Goal: Transaction & Acquisition: Purchase product/service

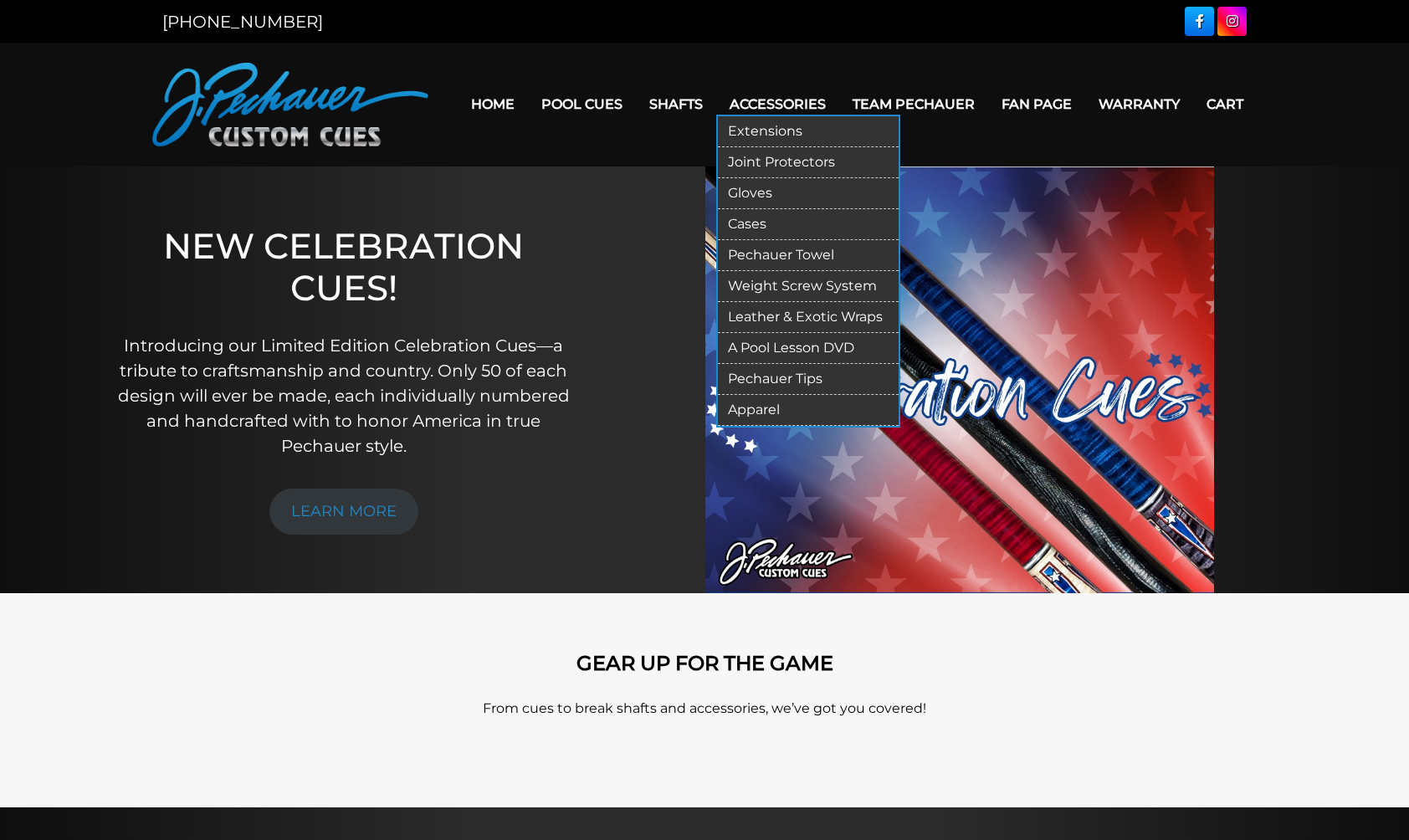
click at [787, 106] on link "Accessories" at bounding box center [778, 104] width 123 height 43
click at [764, 129] on link "Extensions" at bounding box center [809, 132] width 181 height 31
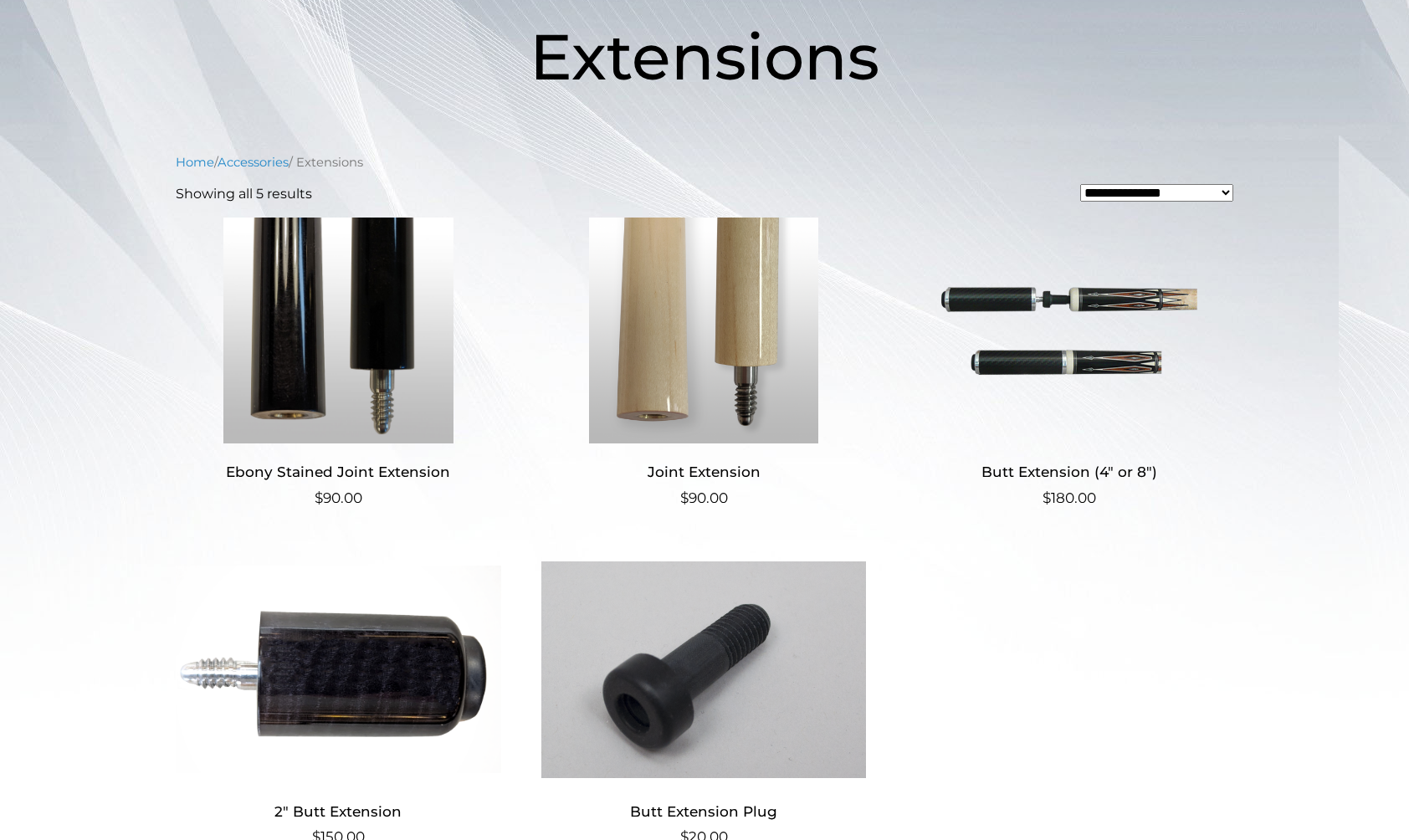
scroll to position [268, 0]
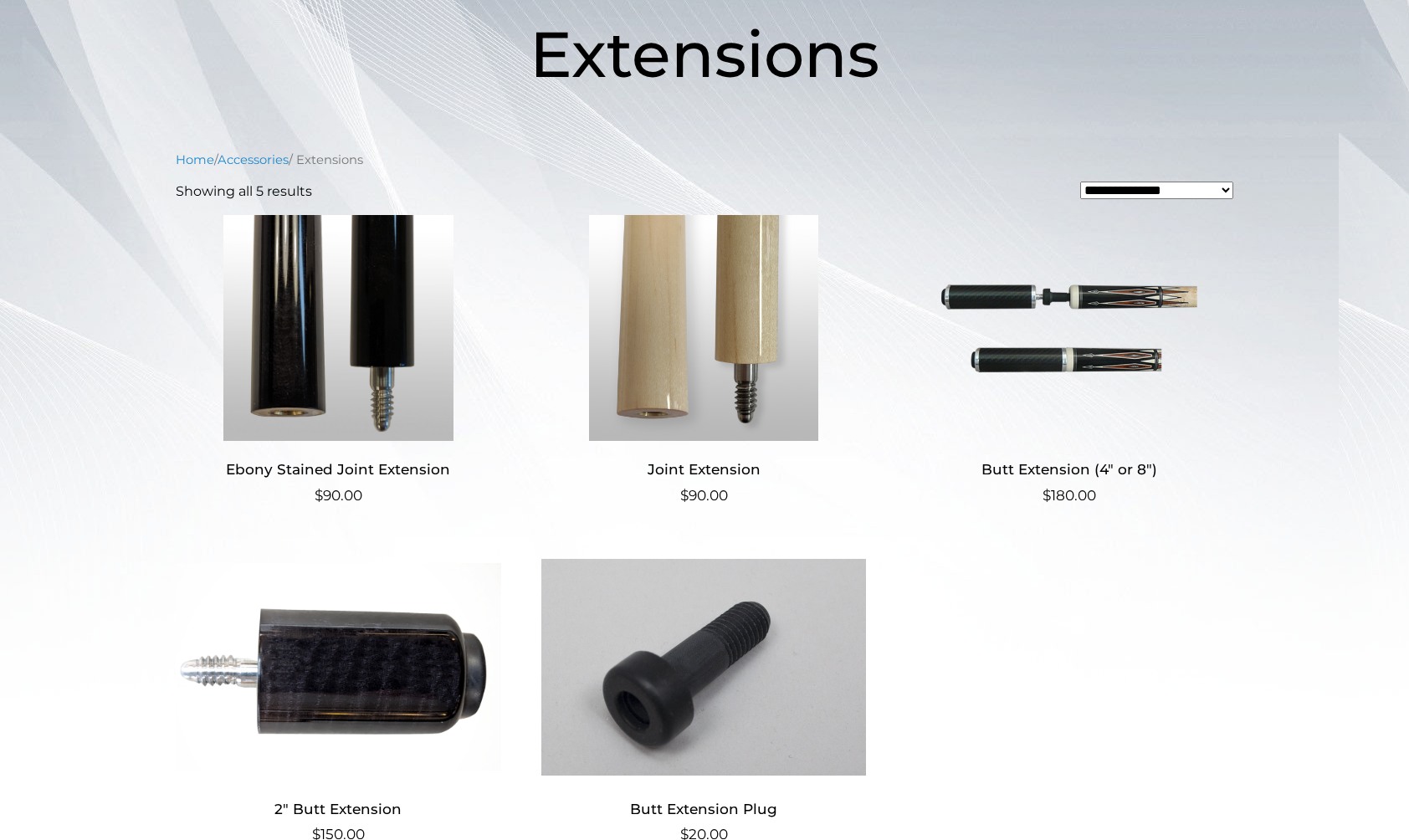
click at [740, 467] on h2 "Joint Extension" at bounding box center [703, 469] width 325 height 31
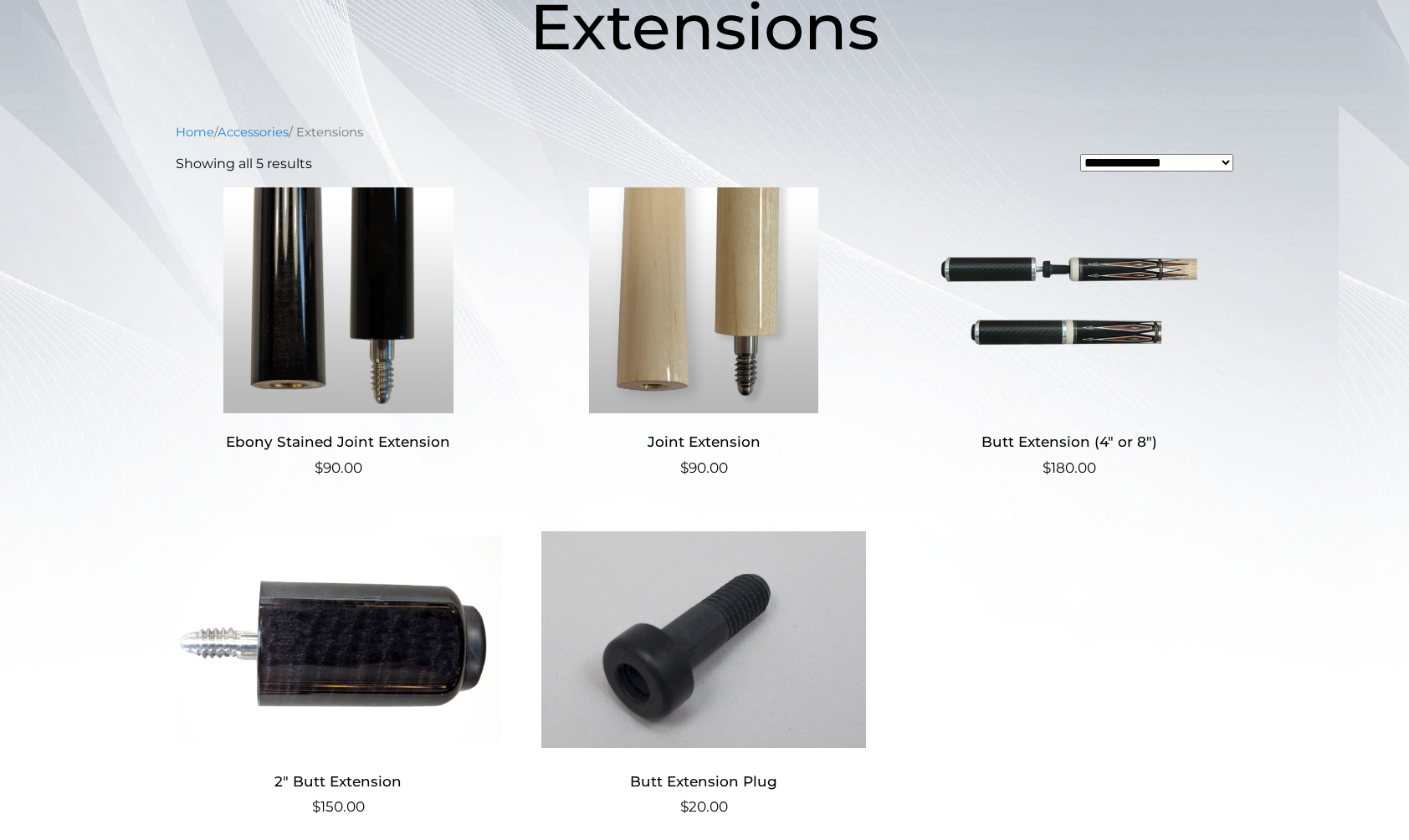
scroll to position [294, 0]
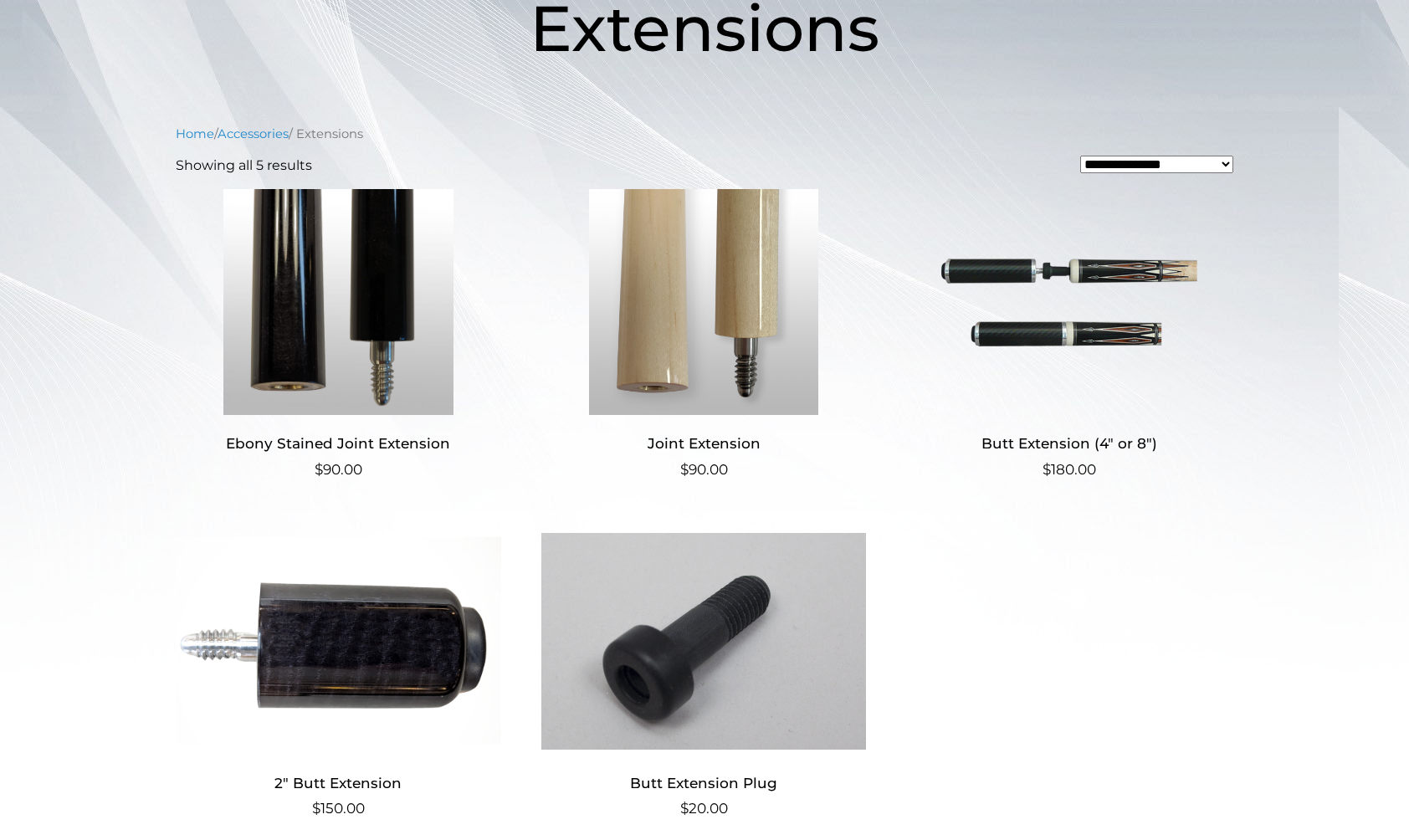
click at [1104, 331] on img at bounding box center [1069, 302] width 325 height 226
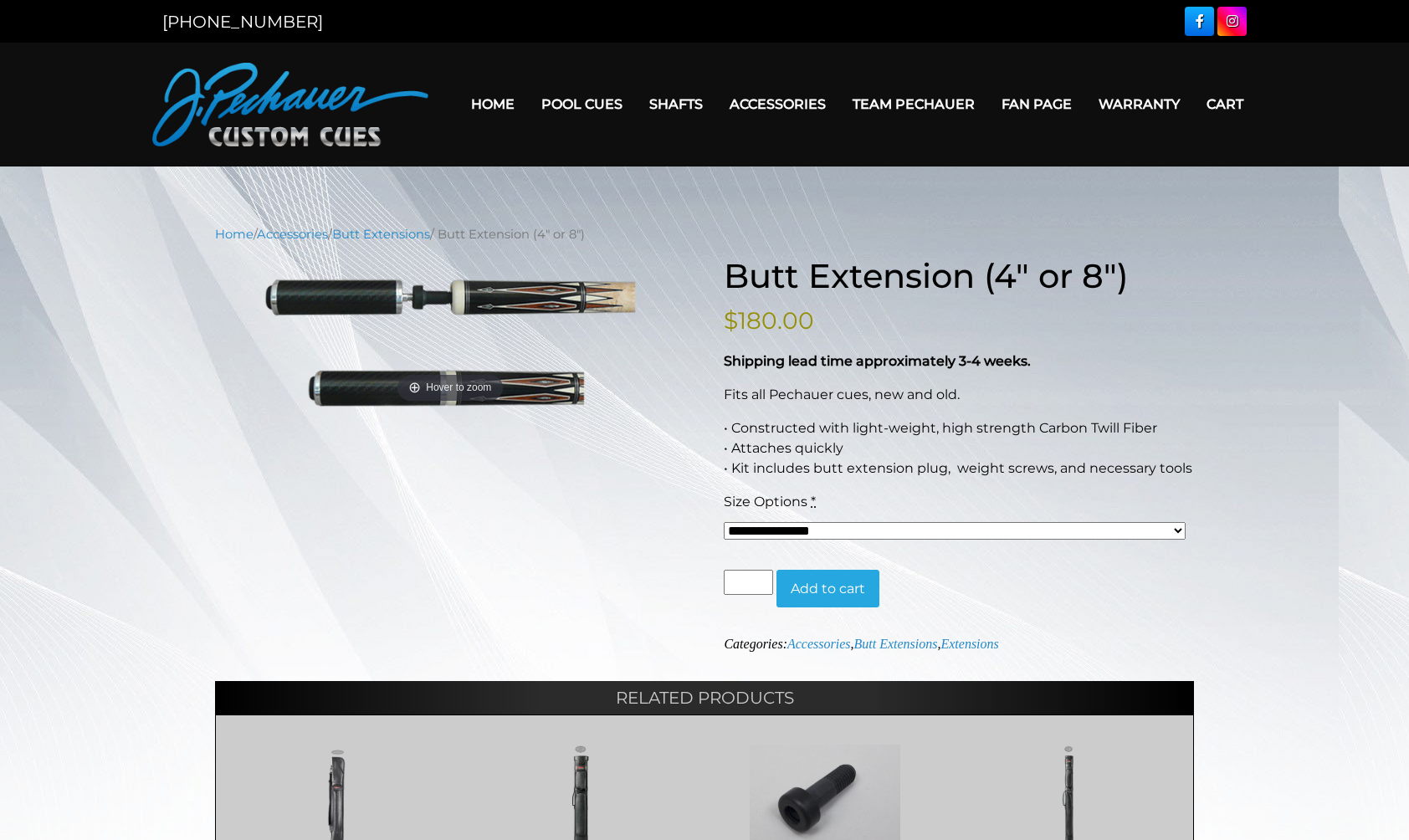
select select "*****"
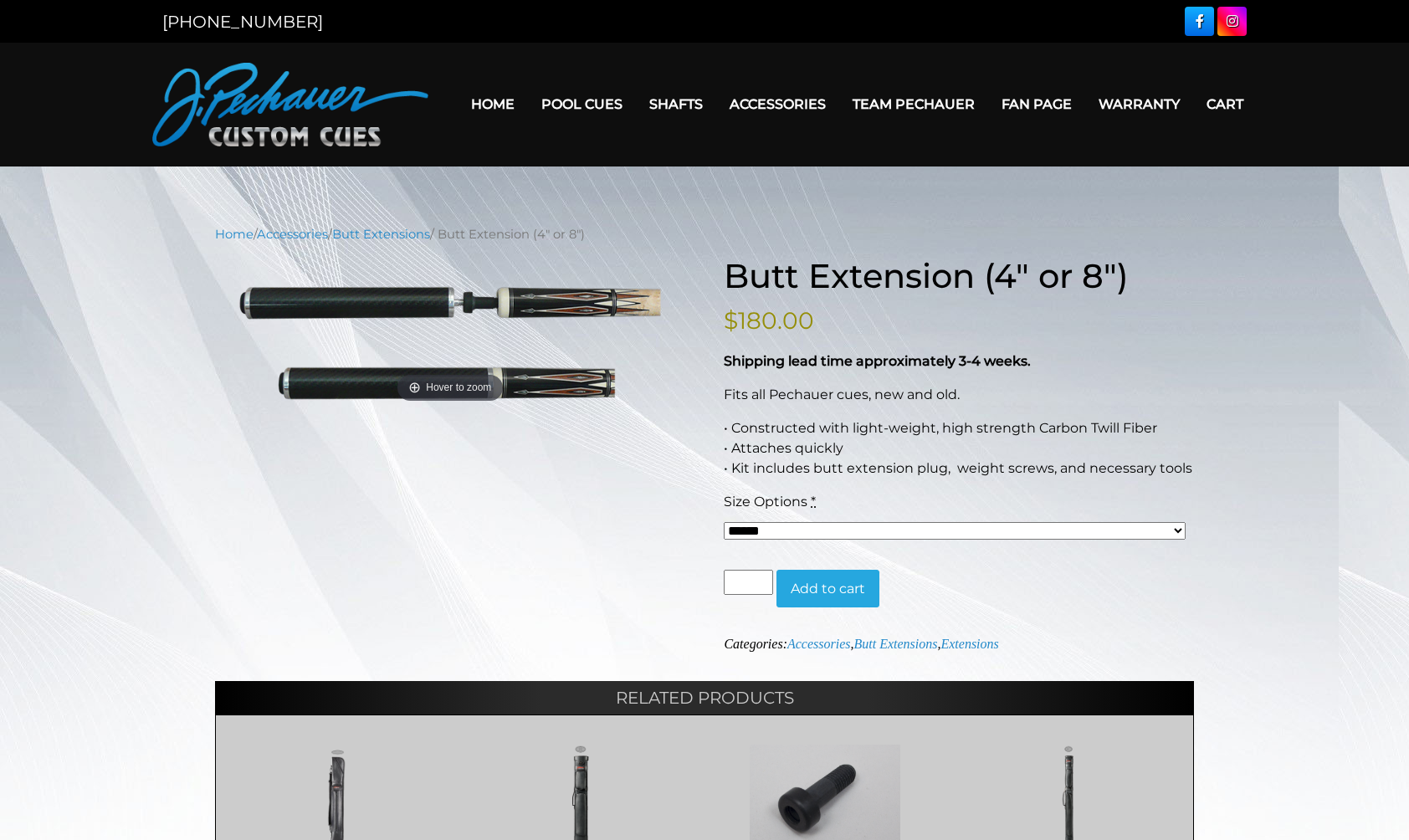
scroll to position [160, 0]
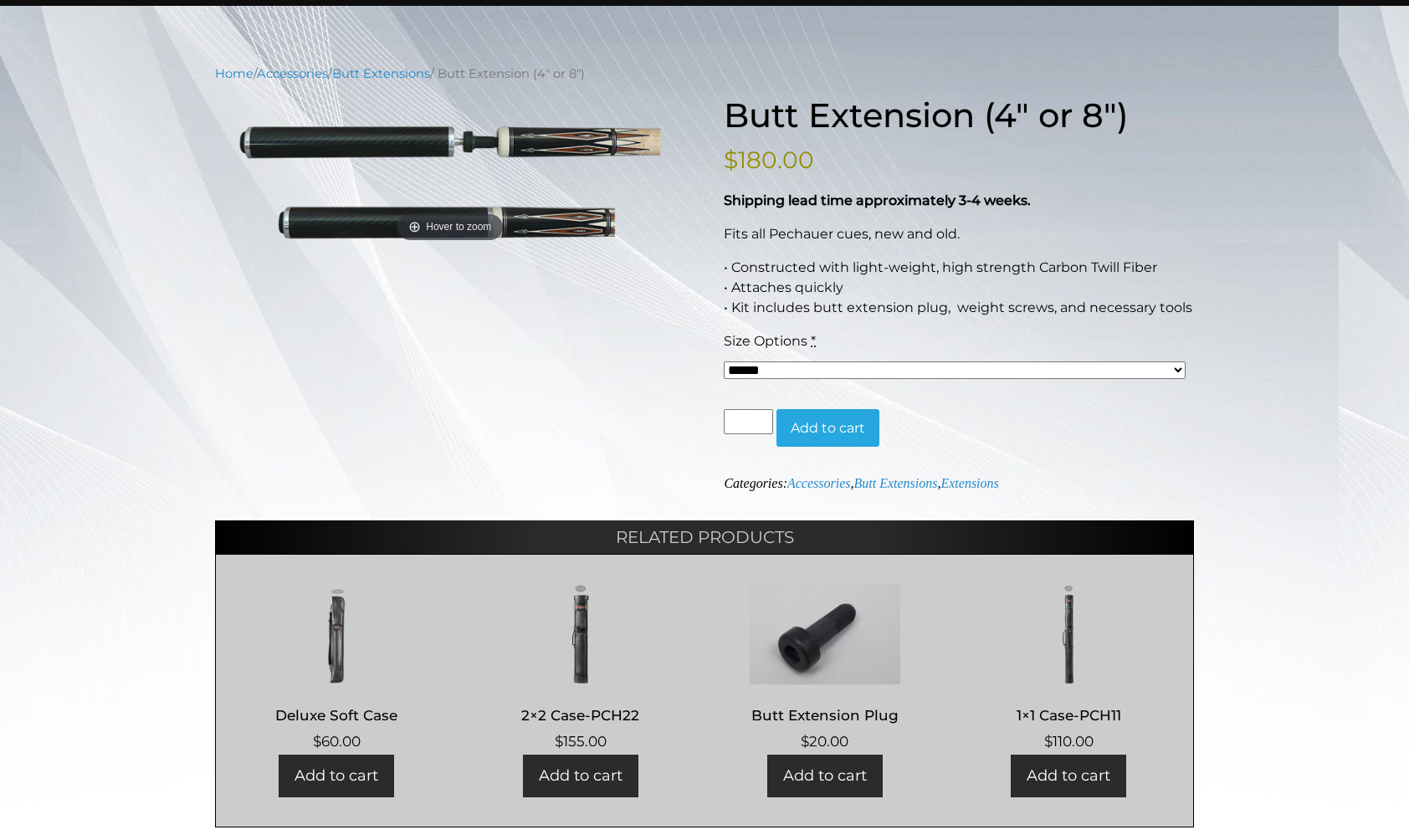
click at [844, 425] on button "Add to cart" at bounding box center [828, 428] width 103 height 39
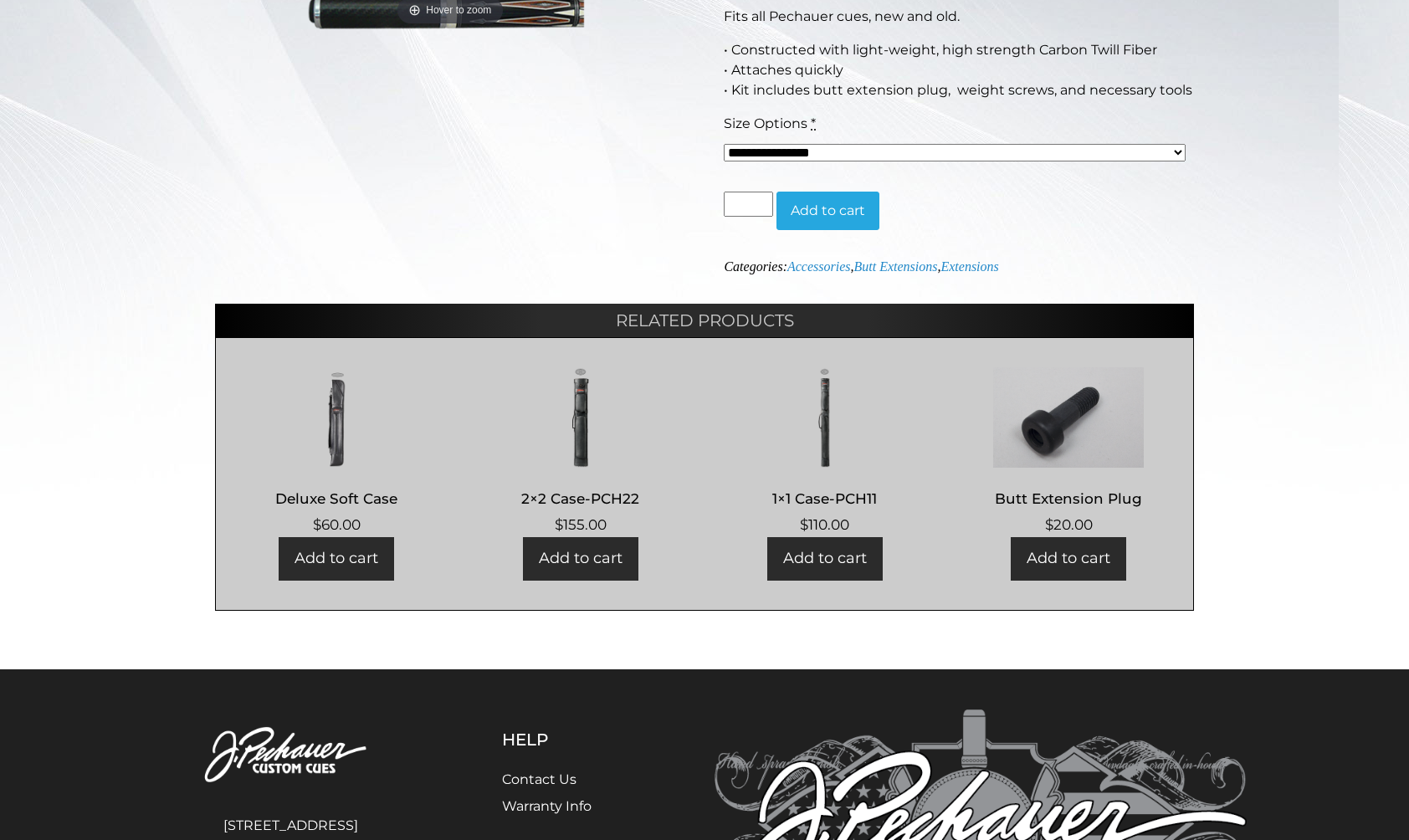
scroll to position [480, 0]
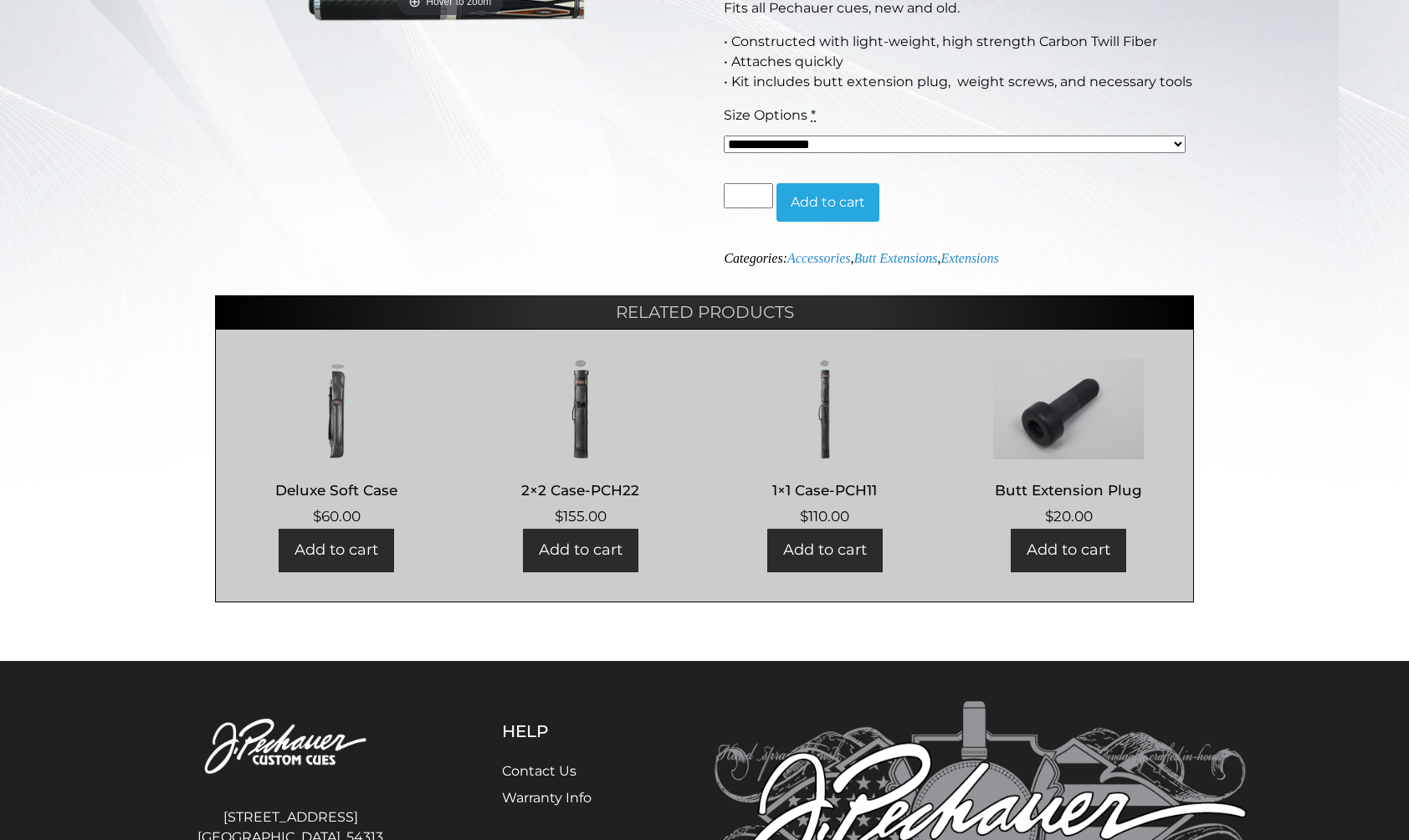
click at [1062, 541] on link "Add to cart" at bounding box center [1068, 550] width 116 height 43
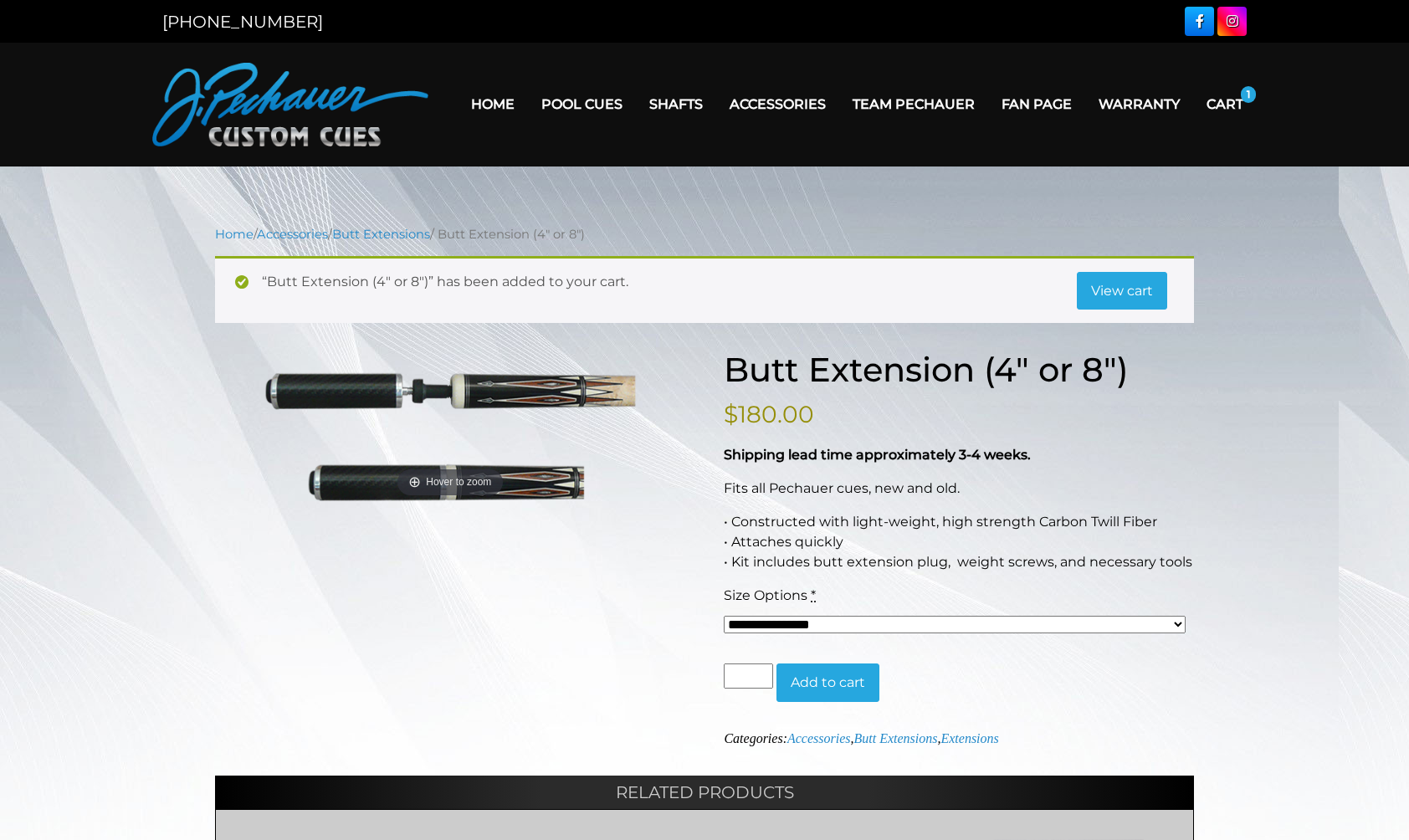
scroll to position [0, 0]
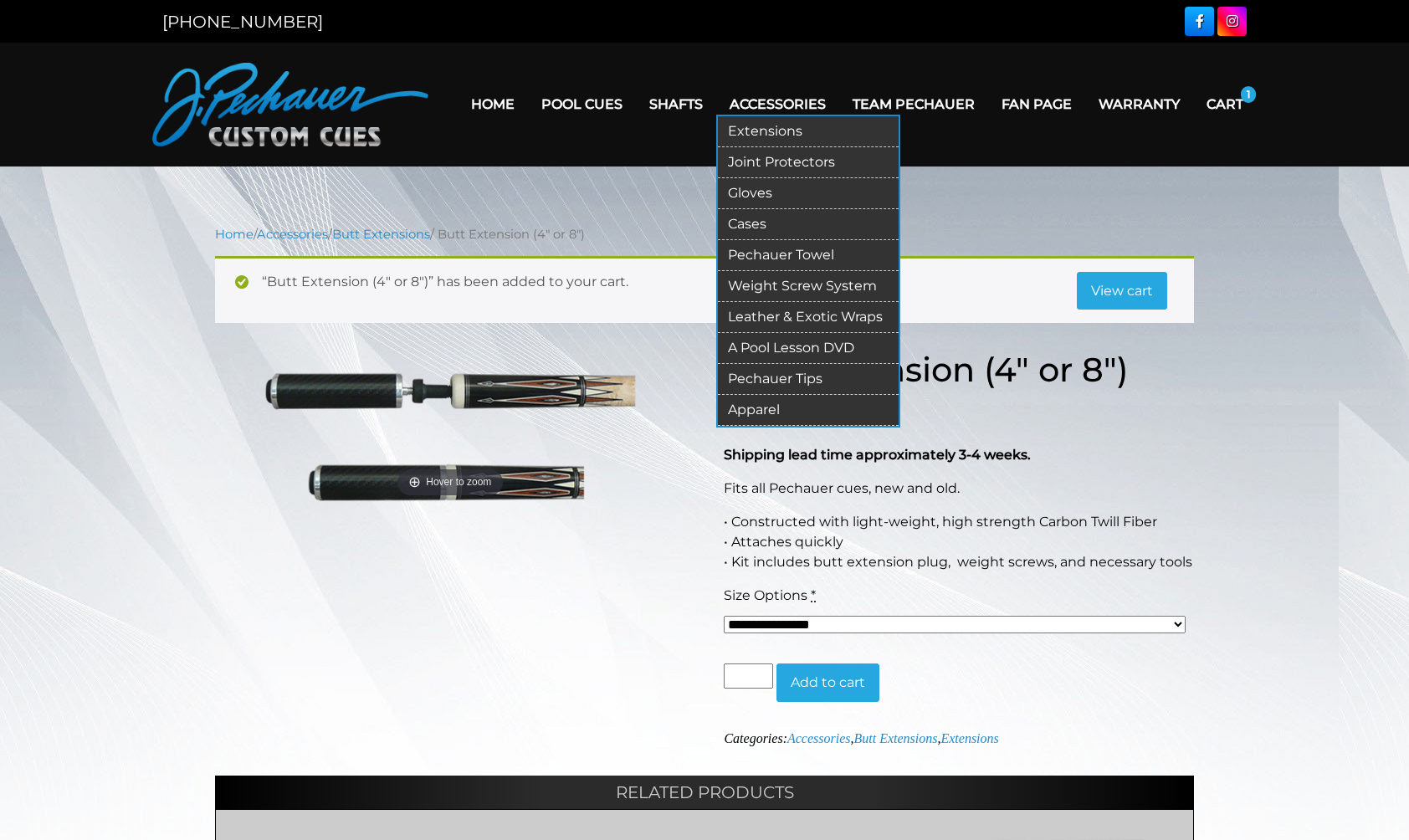
click at [737, 192] on link "Gloves" at bounding box center [809, 193] width 181 height 31
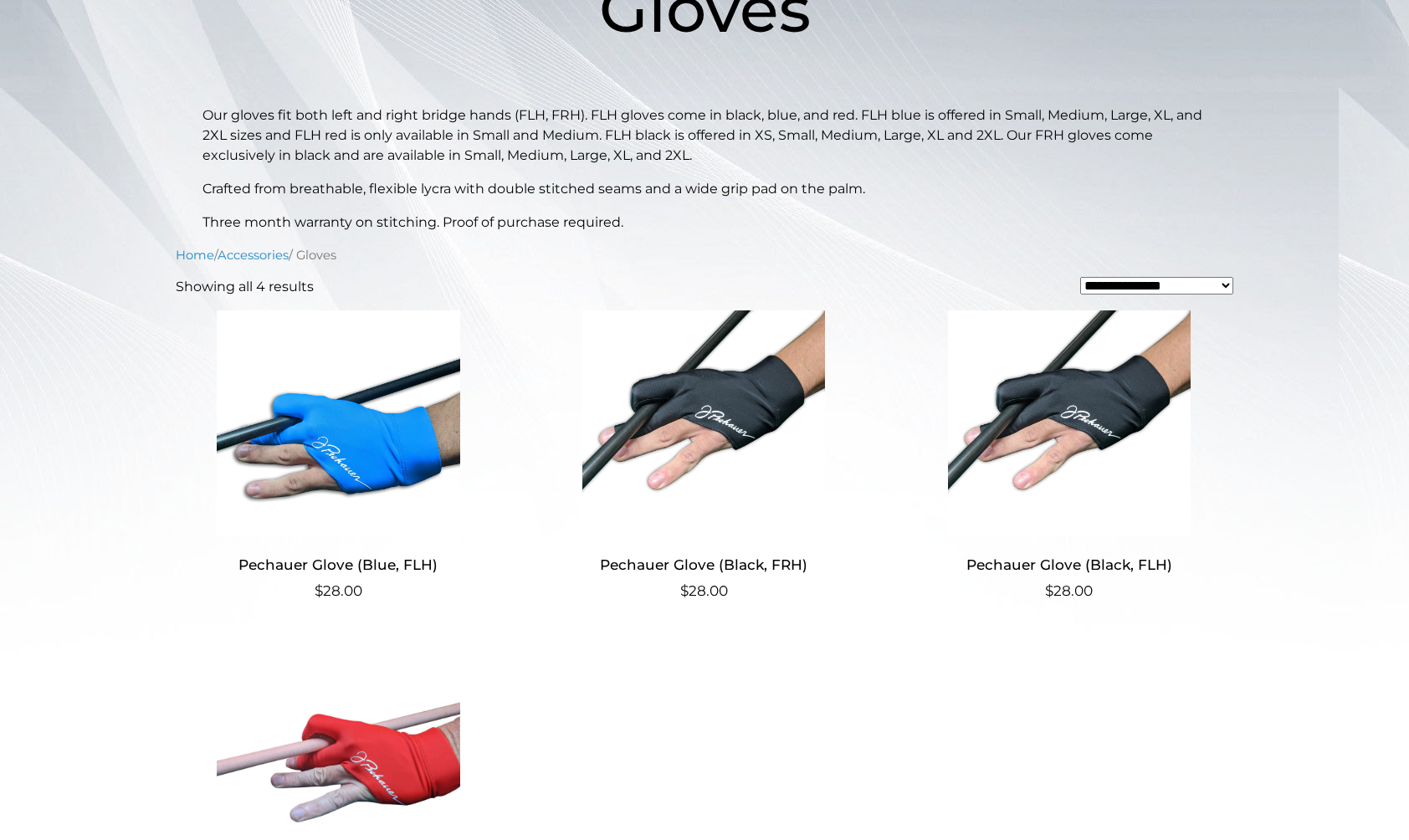
scroll to position [313, 0]
click at [1095, 439] on img at bounding box center [1069, 423] width 325 height 226
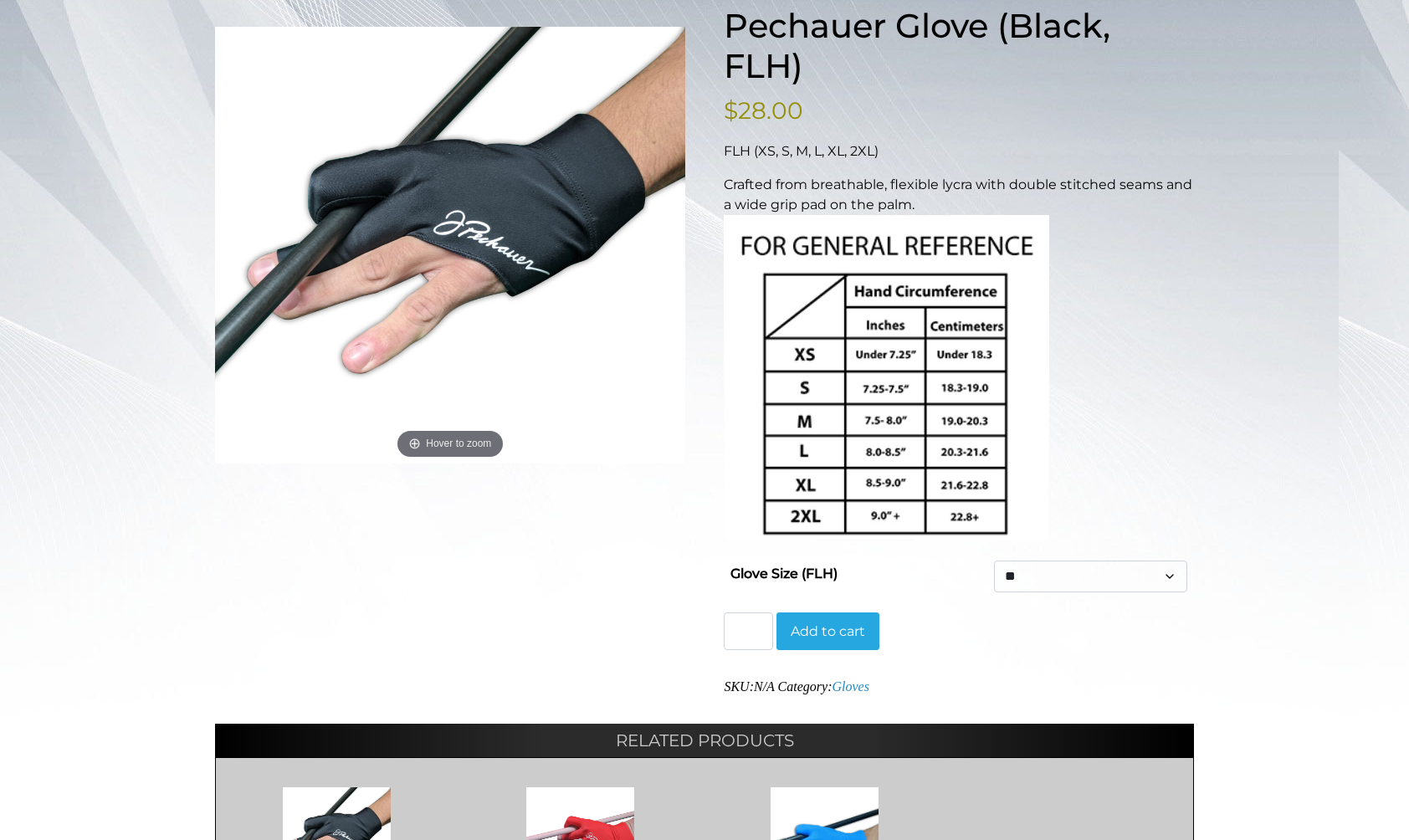
scroll to position [249, 0]
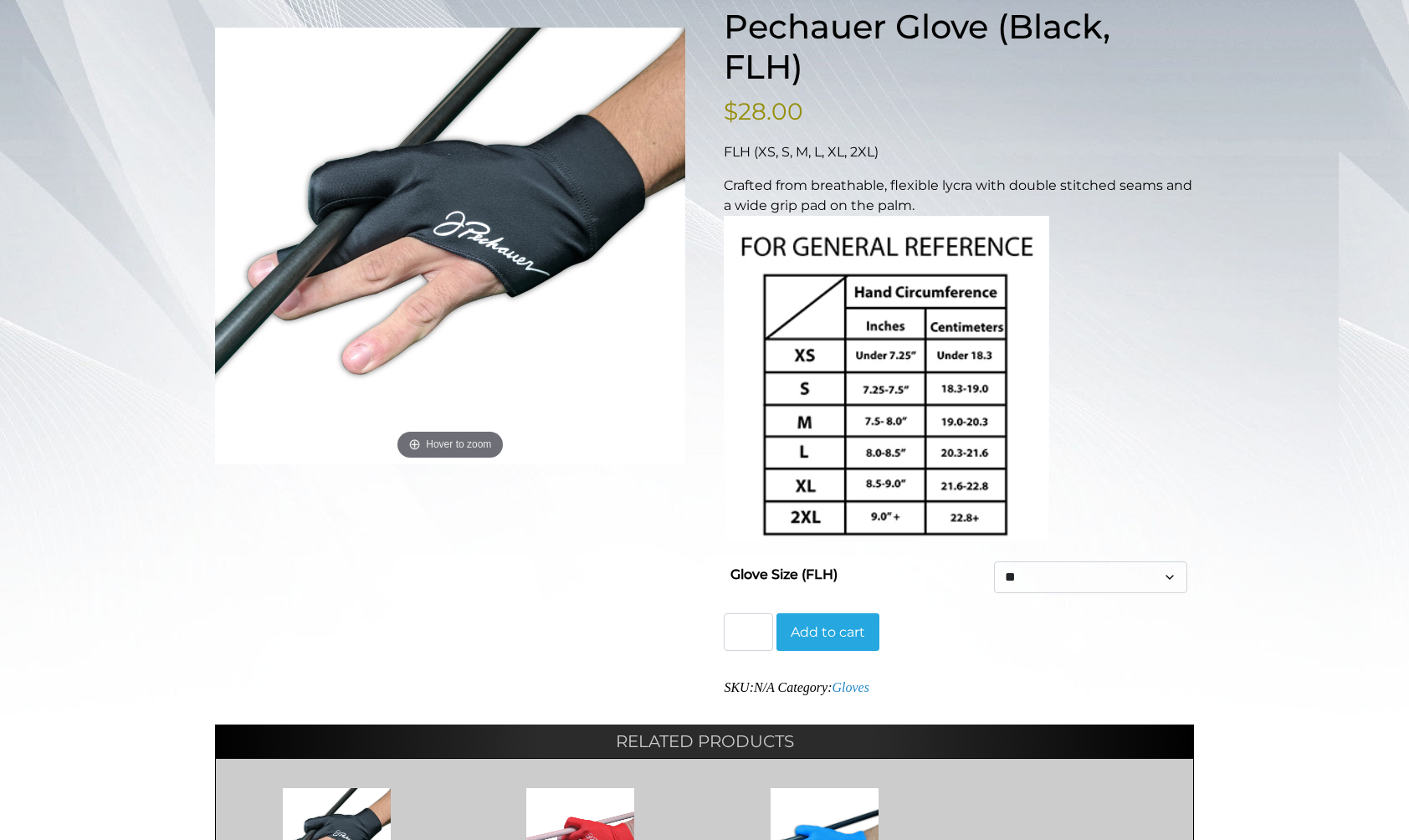
select select "**"
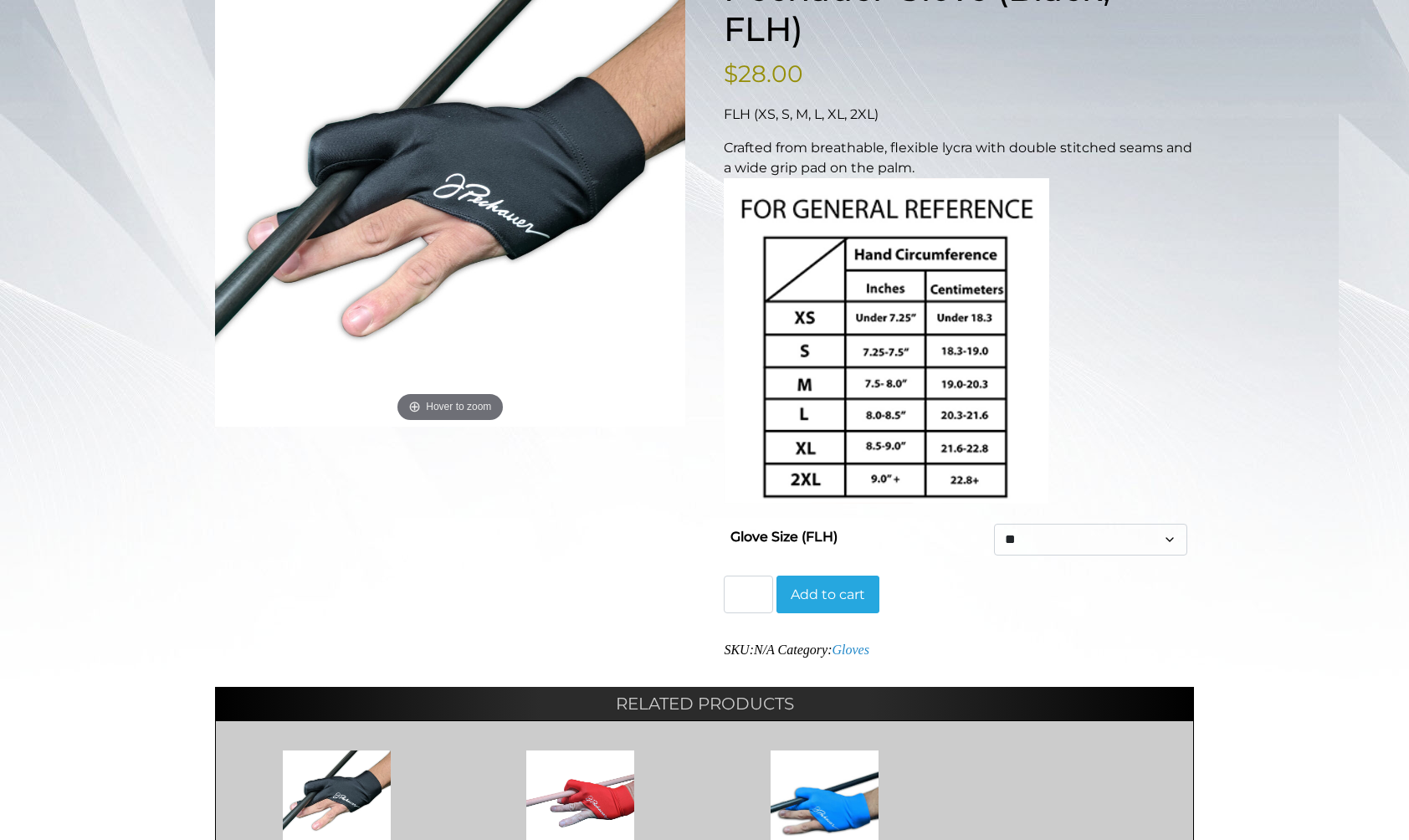
scroll to position [292, 0]
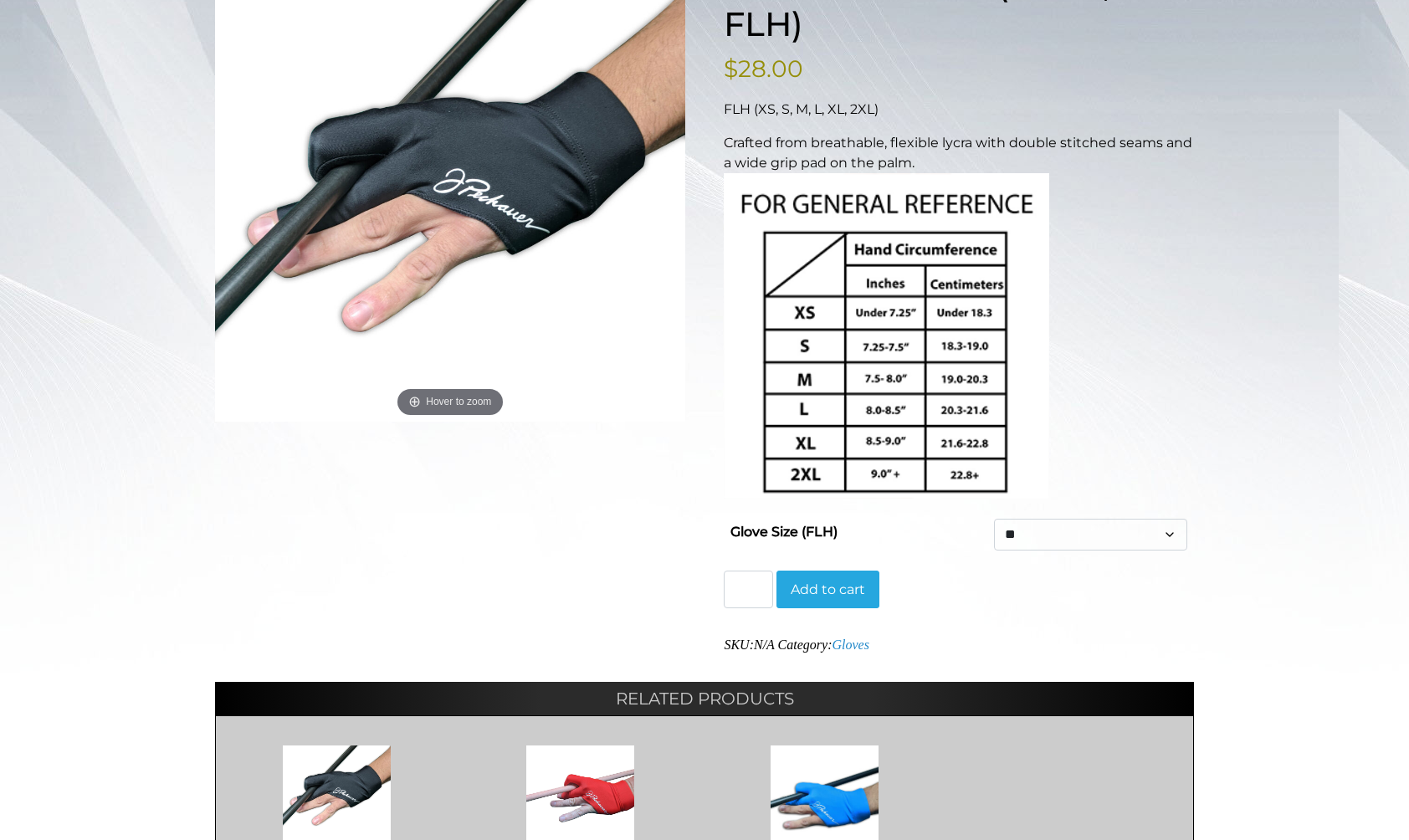
click at [834, 598] on button "Add to cart" at bounding box center [828, 589] width 103 height 39
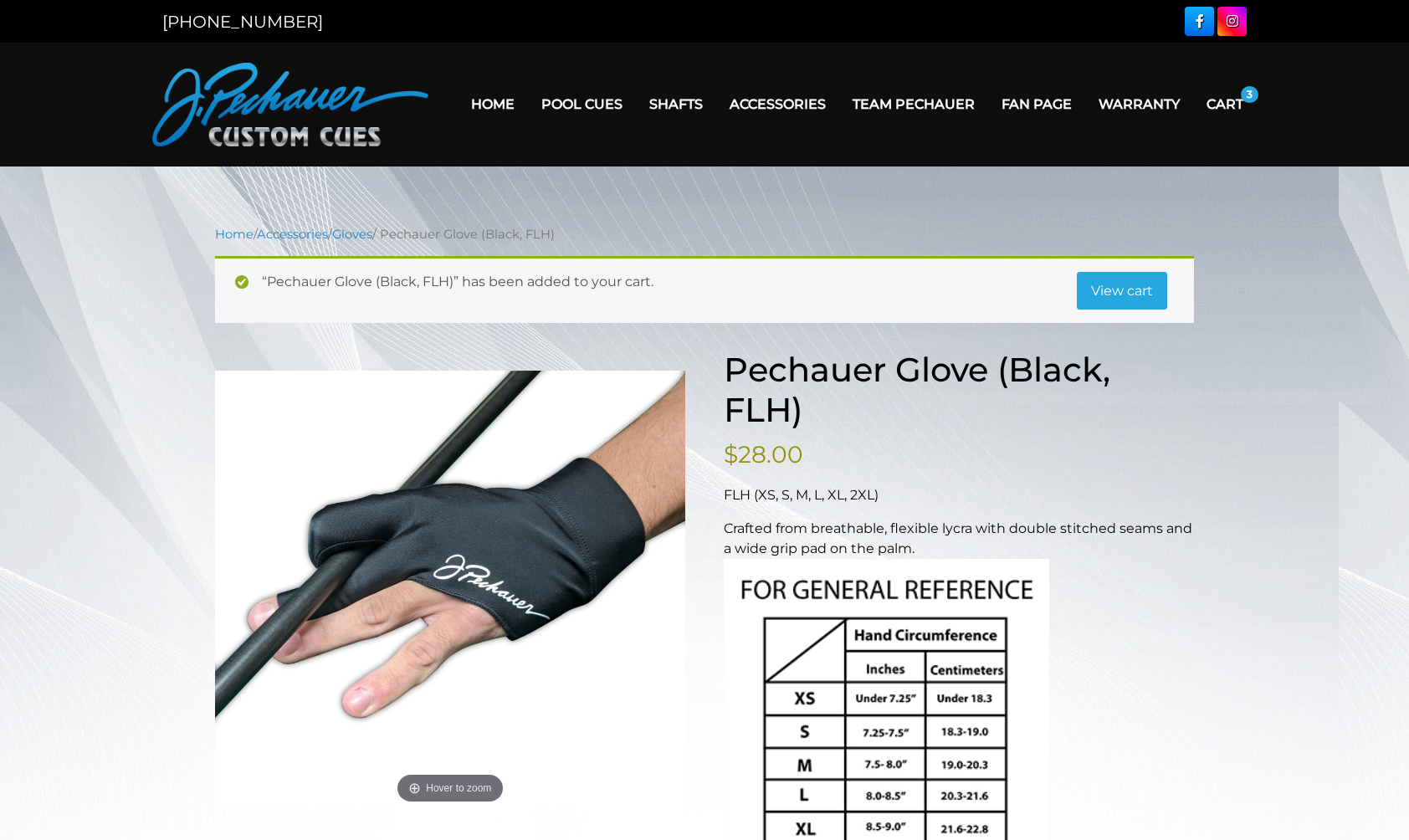
click at [1130, 292] on link "View cart" at bounding box center [1121, 291] width 90 height 39
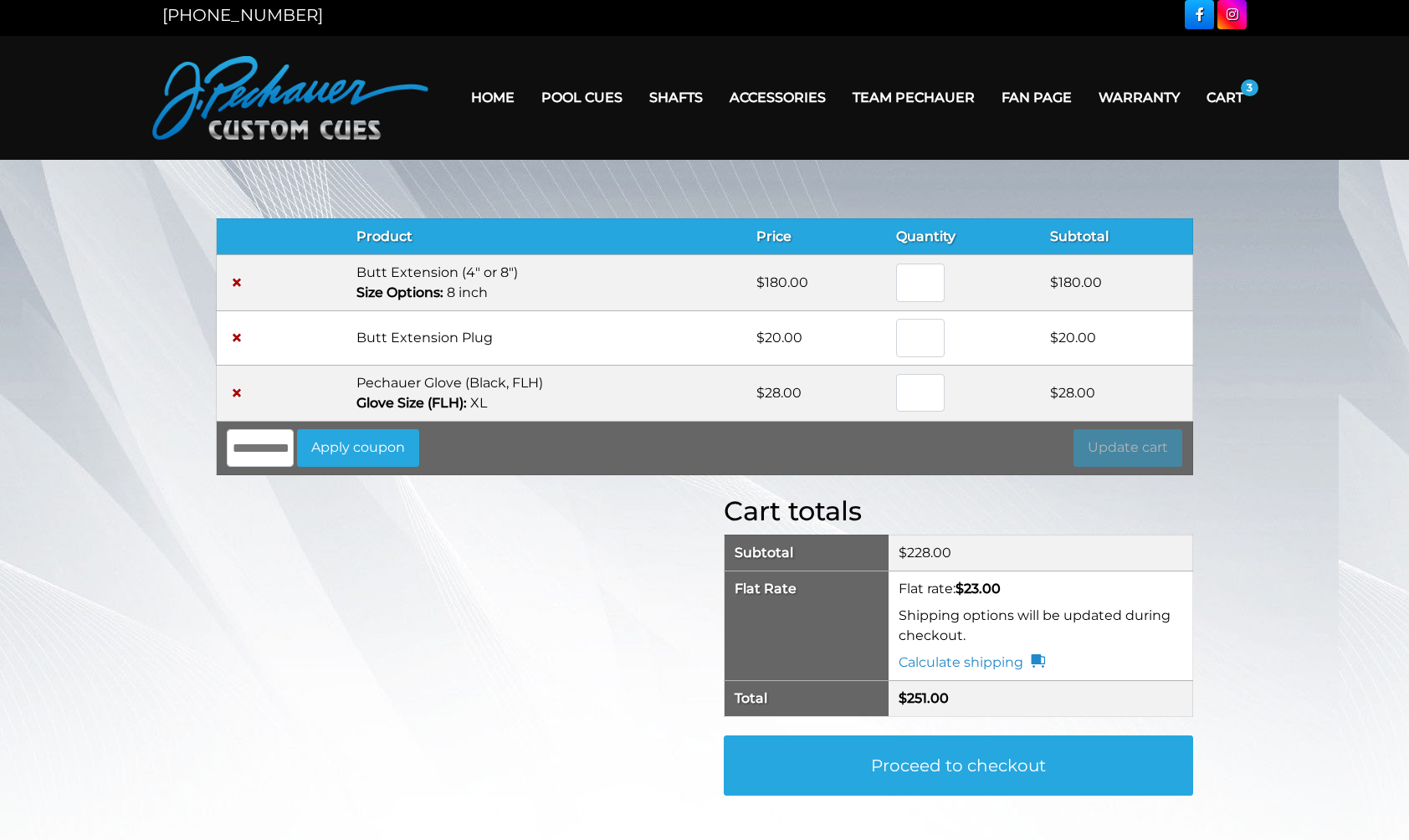
scroll to position [5, 0]
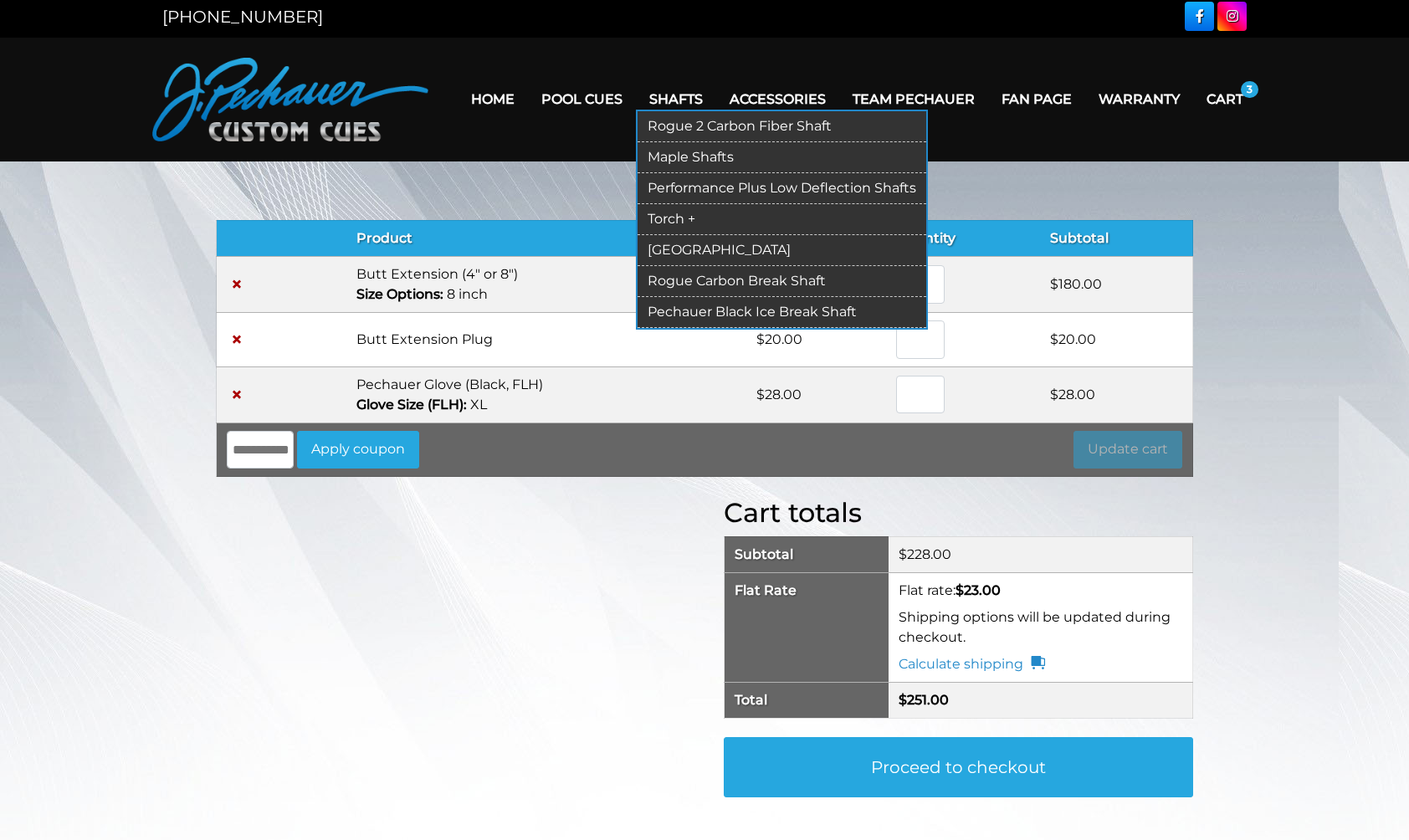
click at [666, 246] on link "[GEOGRAPHIC_DATA]" at bounding box center [782, 251] width 288 height 31
